Goal: Navigation & Orientation: Find specific page/section

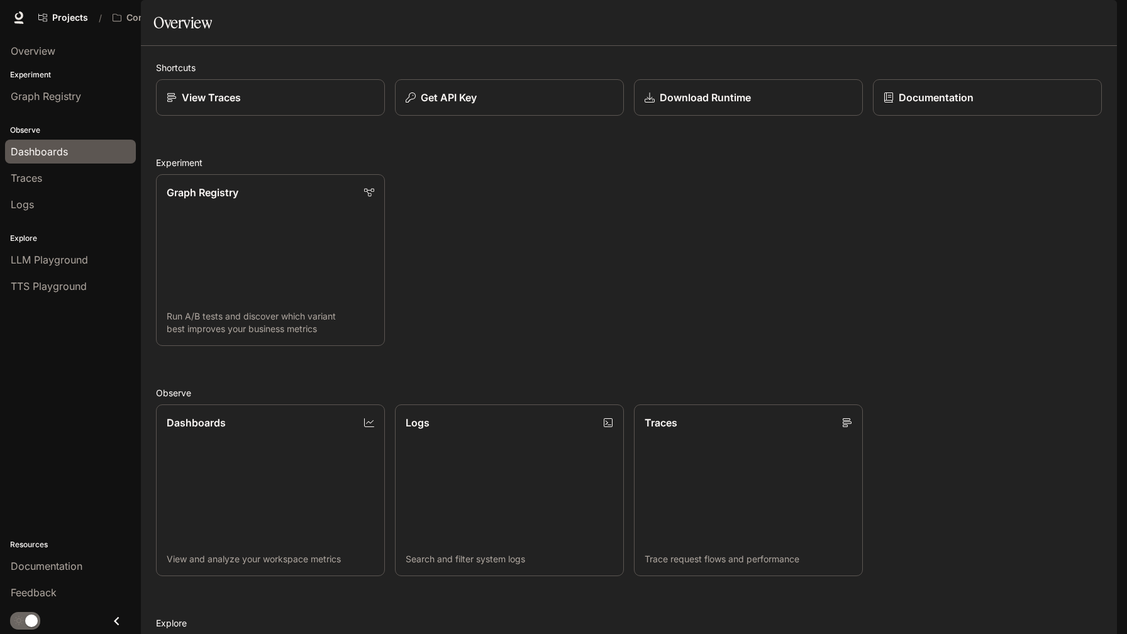
click at [57, 153] on span "Dashboards" at bounding box center [39, 151] width 57 height 15
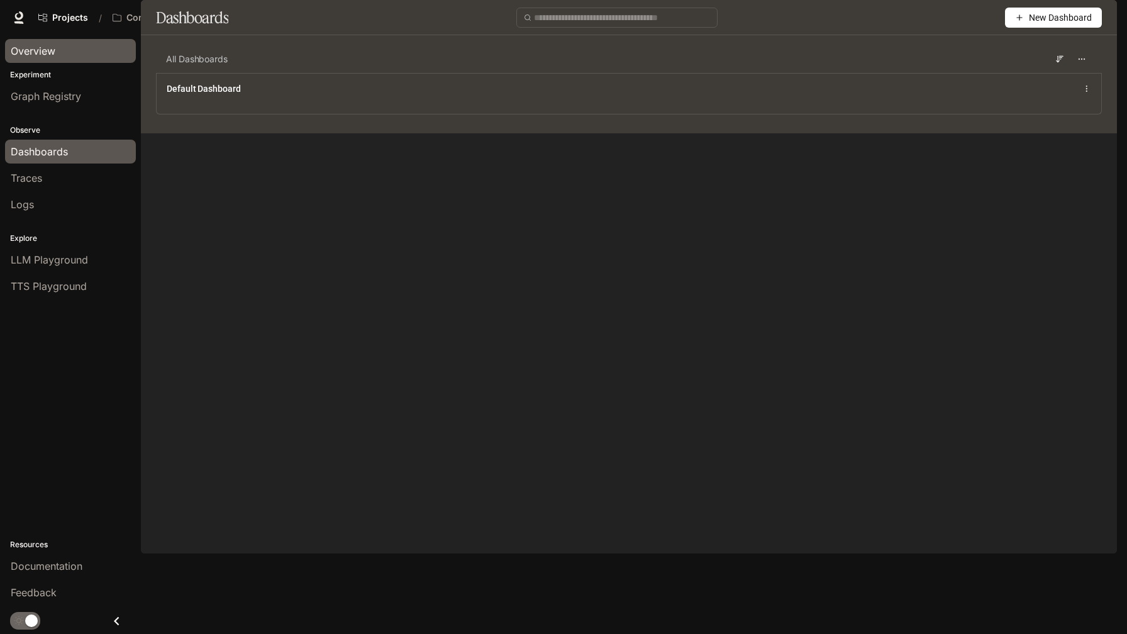
click at [55, 52] on div "Overview" at bounding box center [71, 50] width 120 height 15
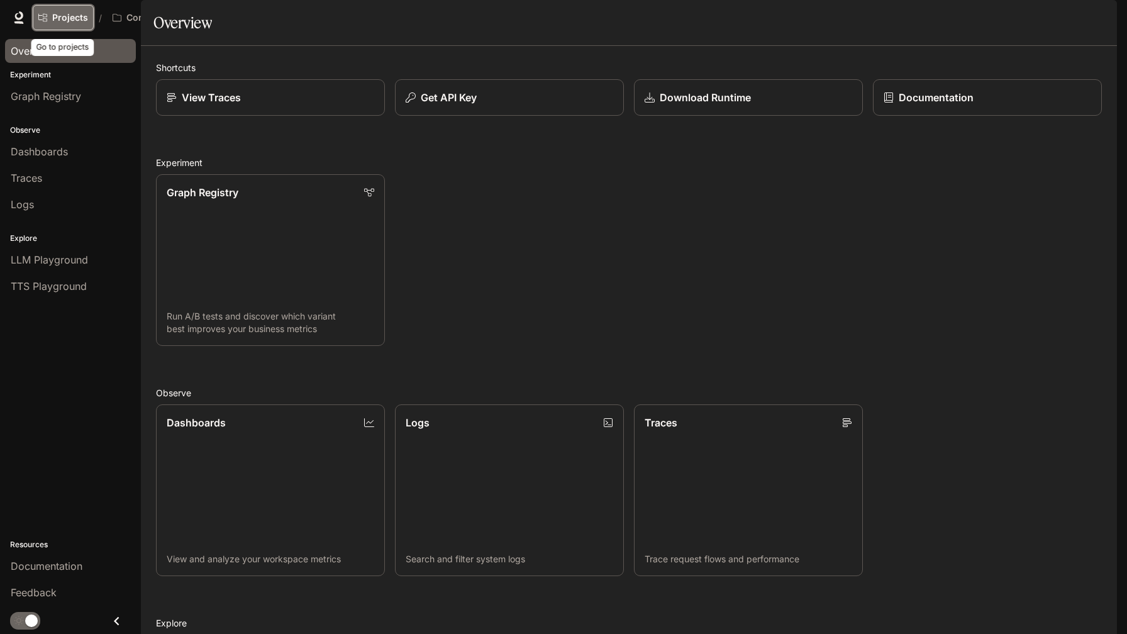
click at [75, 16] on span "Projects" at bounding box center [70, 18] width 36 height 11
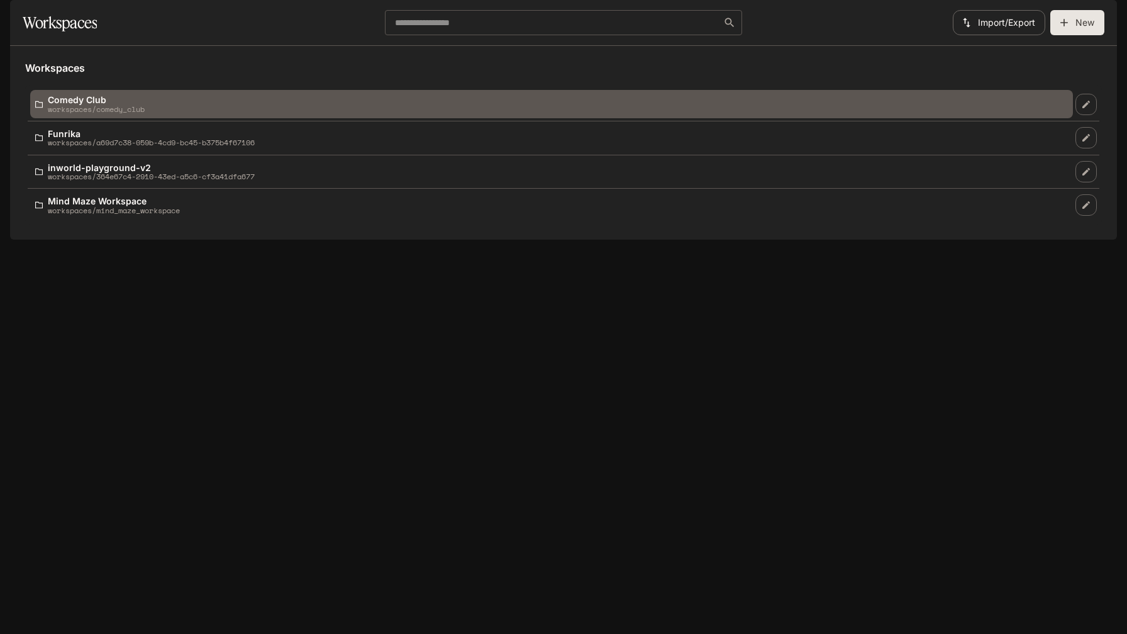
click at [94, 113] on p "workspaces/comedy_club" at bounding box center [96, 109] width 97 height 8
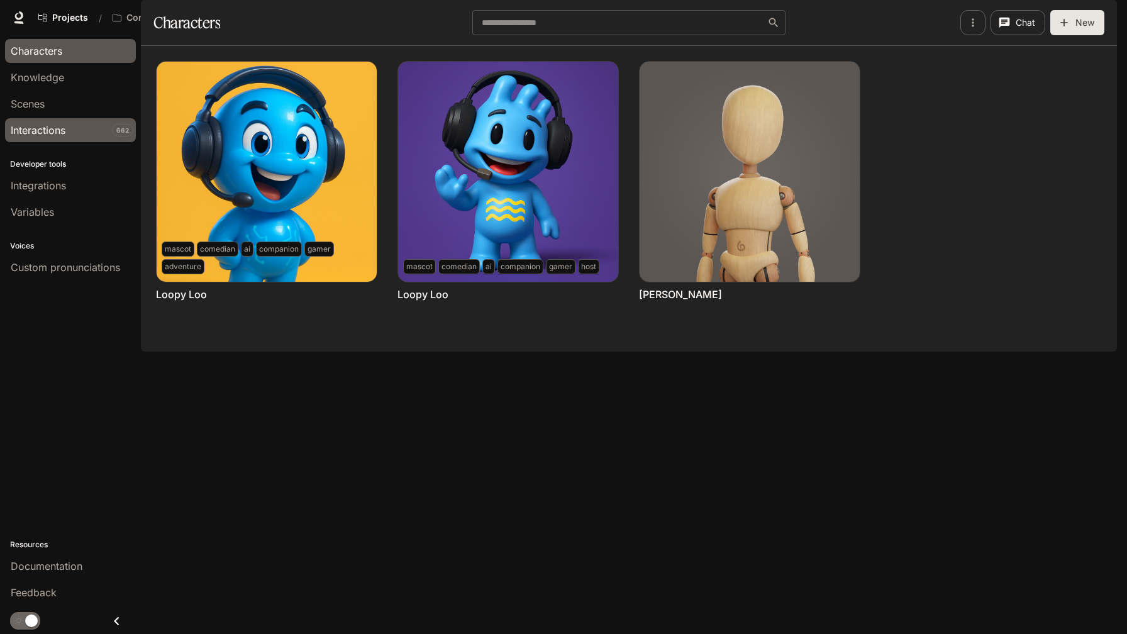
click at [57, 135] on span "Interactions" at bounding box center [38, 130] width 55 height 15
